Goal: Navigation & Orientation: Find specific page/section

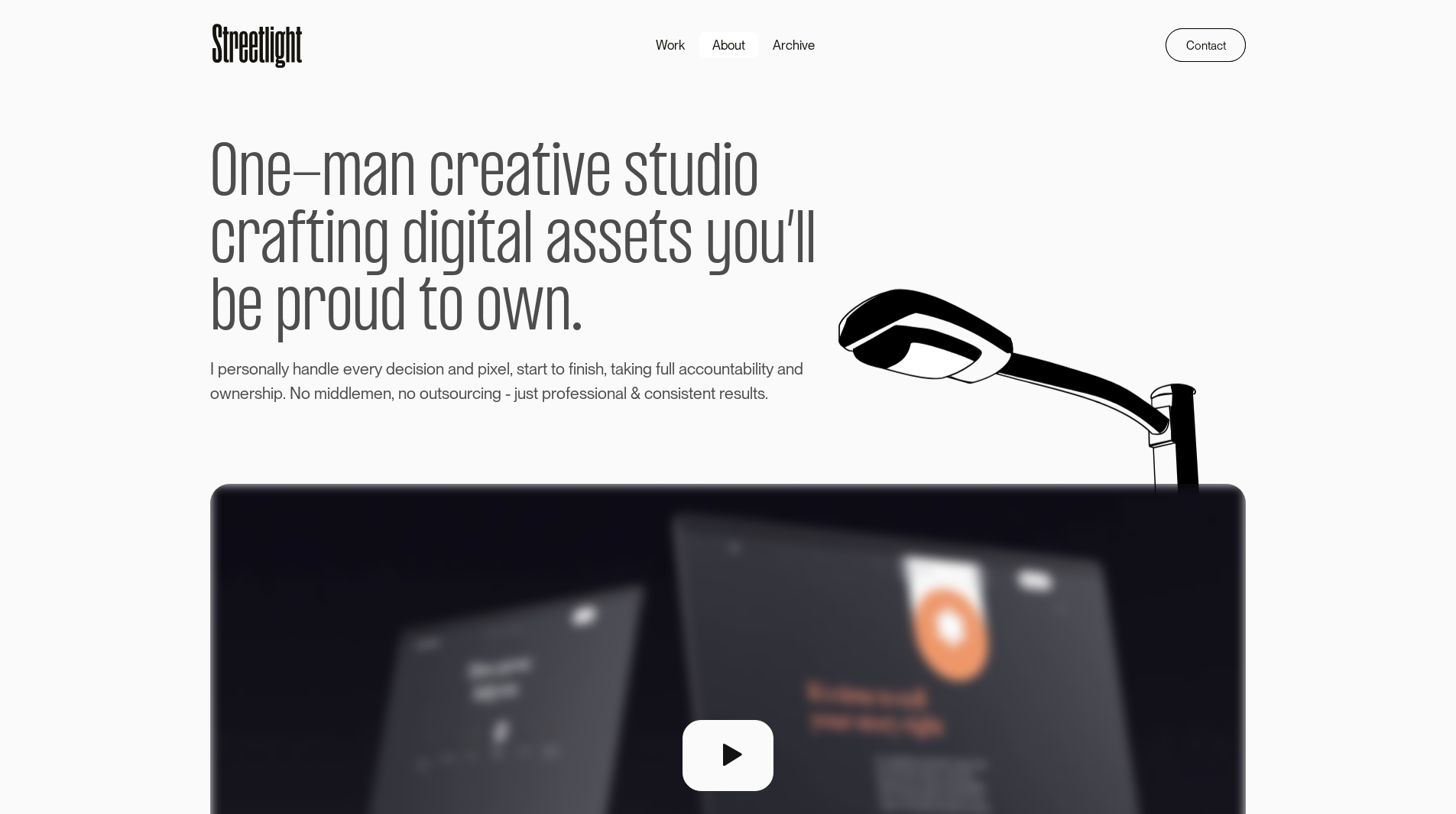
click at [723, 41] on div "About" at bounding box center [728, 45] width 33 height 19
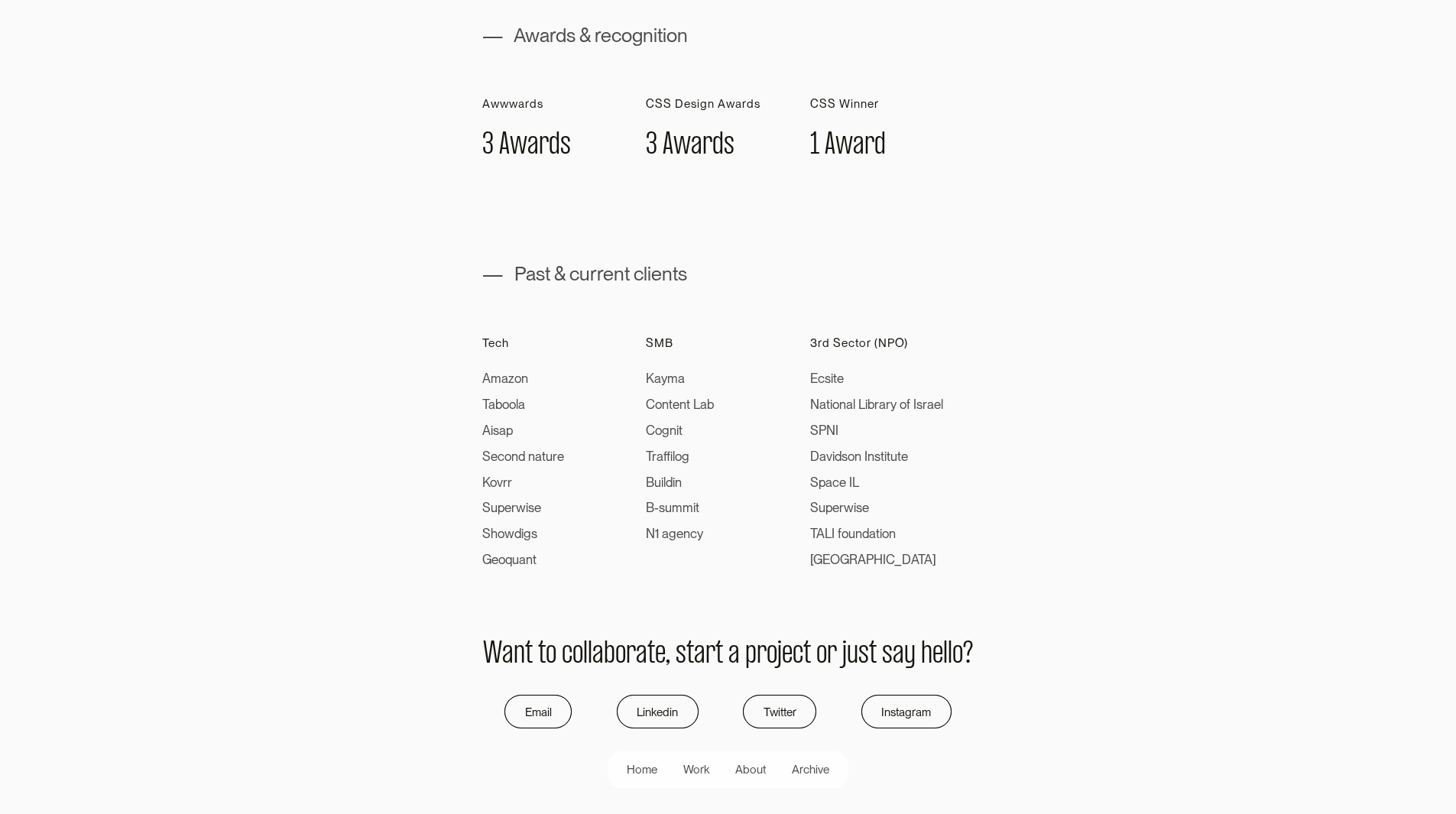
scroll to position [986, 0]
